Goal: Use online tool/utility: Utilize a website feature to perform a specific function

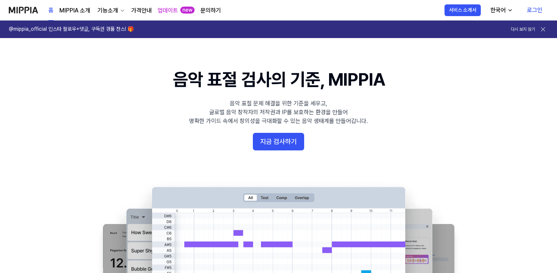
click at [533, 11] on link "로그인" at bounding box center [534, 10] width 27 height 21
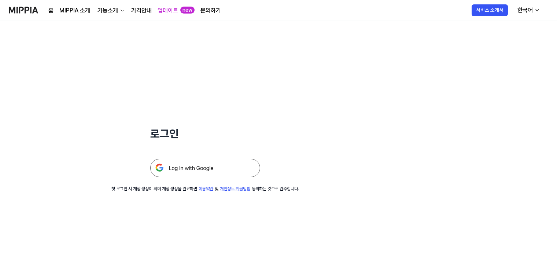
click at [160, 168] on img at bounding box center [205, 168] width 110 height 18
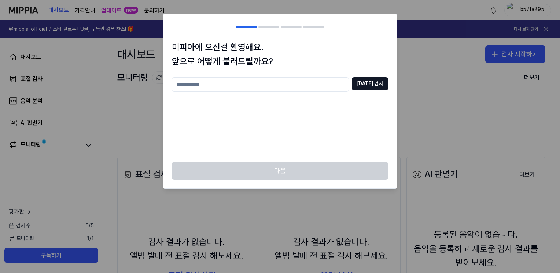
click at [225, 84] on input "text" at bounding box center [260, 84] width 177 height 15
type input "*"
type input "*****"
click at [376, 84] on button "[DATE] 검사" at bounding box center [370, 83] width 36 height 13
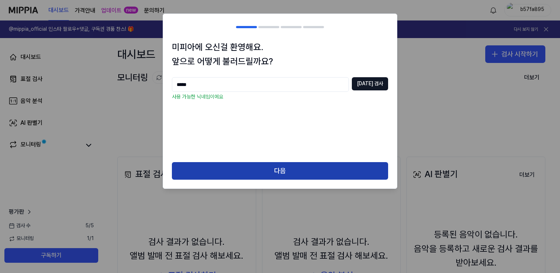
click at [280, 171] on button "다음" at bounding box center [280, 171] width 216 height 18
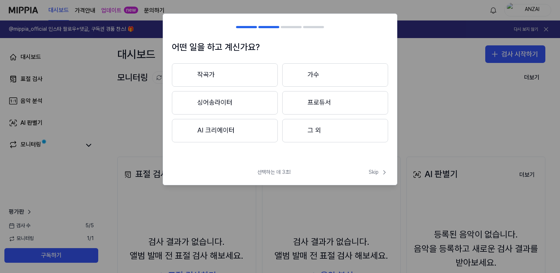
click at [209, 128] on button "AI 크리에이터" at bounding box center [225, 130] width 106 height 23
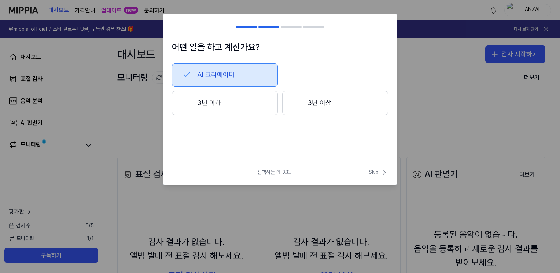
click at [214, 106] on button "3년 이하" at bounding box center [225, 103] width 106 height 24
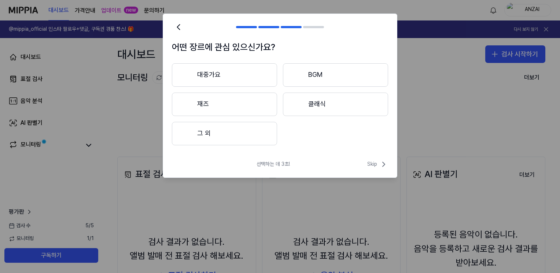
click at [208, 77] on button "대중가요" at bounding box center [224, 74] width 105 height 23
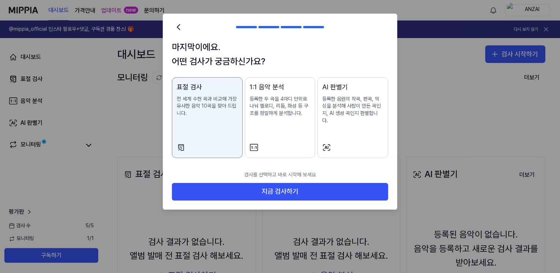
click at [352, 112] on p "등록한 음원의 작곡, 편곡, 믹싱을 분석해 사람이 만든 곡인지, AI 생성 곡인지 판별합니다." at bounding box center [352, 110] width 61 height 29
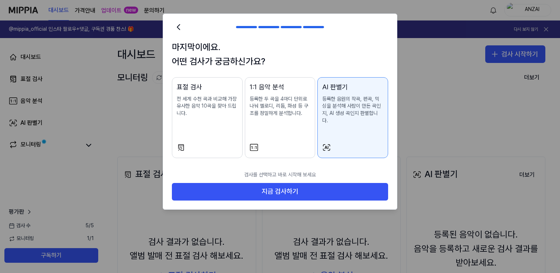
click at [211, 102] on p "전 세계 수천 곡과 비교해 가장 유사한 음악 10곡을 찾아 드립니다." at bounding box center [207, 107] width 61 height 22
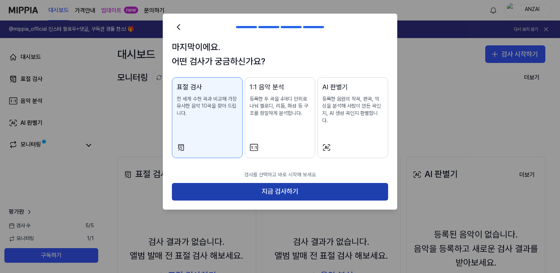
click at [287, 183] on button "지금 검사하기" at bounding box center [280, 192] width 216 height 18
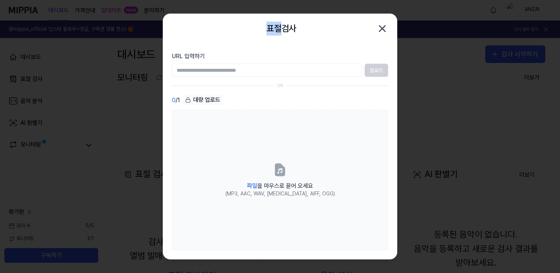
drag, startPoint x: 279, startPoint y: 18, endPoint x: 241, endPoint y: 32, distance: 40.5
click at [239, 33] on div "표절검사 닫기" at bounding box center [280, 28] width 234 height 29
click at [241, 32] on div "표절검사 닫기" at bounding box center [280, 28] width 216 height 15
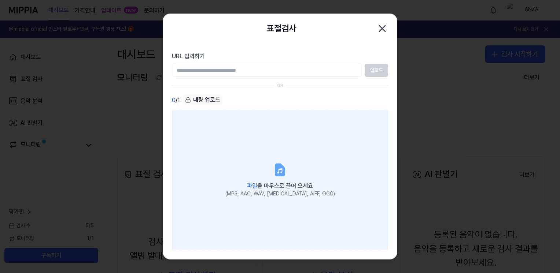
click at [207, 184] on label "파일 을 마우스로 끌어 오세요 (MP3, AAC, WAV, [MEDICAL_DATA], AIFF, OGG)" at bounding box center [280, 180] width 216 height 141
click at [0, 0] on input "파일 을 마우스로 끌어 오세요 (MP3, AAC, WAV, [MEDICAL_DATA], AIFF, OGG)" at bounding box center [0, 0] width 0 height 0
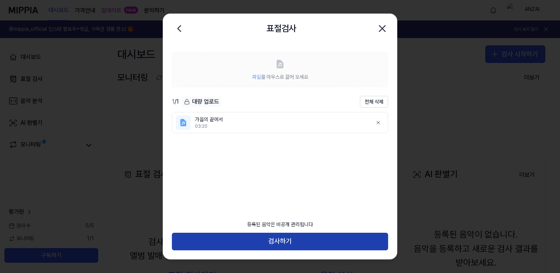
click at [282, 242] on button "검사하기" at bounding box center [280, 242] width 216 height 18
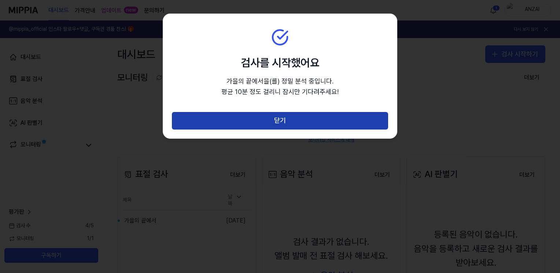
click at [287, 123] on button "닫기" at bounding box center [280, 121] width 216 height 18
